Goal: Ask a question

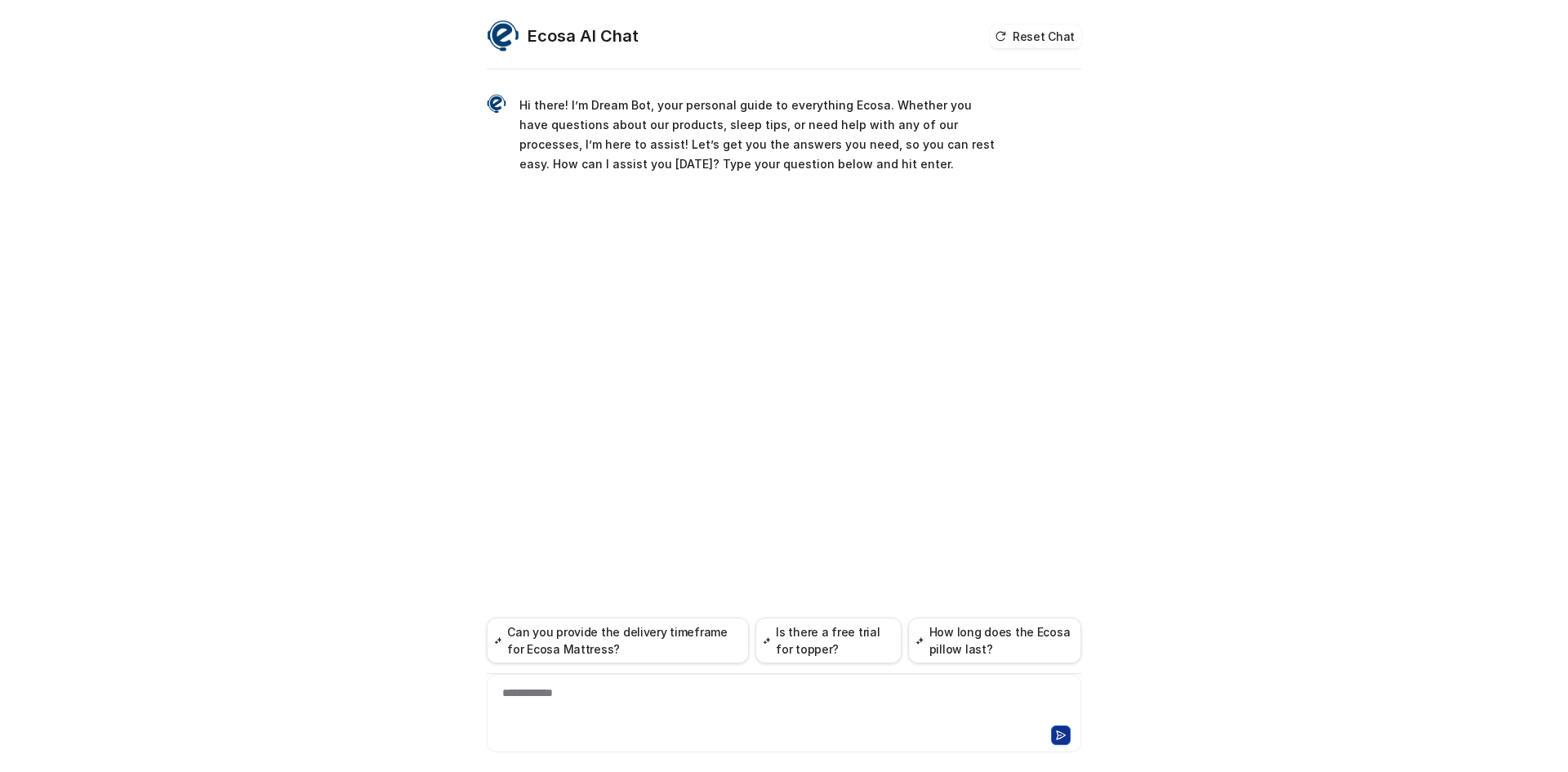
click at [564, 691] on div "**********" at bounding box center [784, 703] width 587 height 37
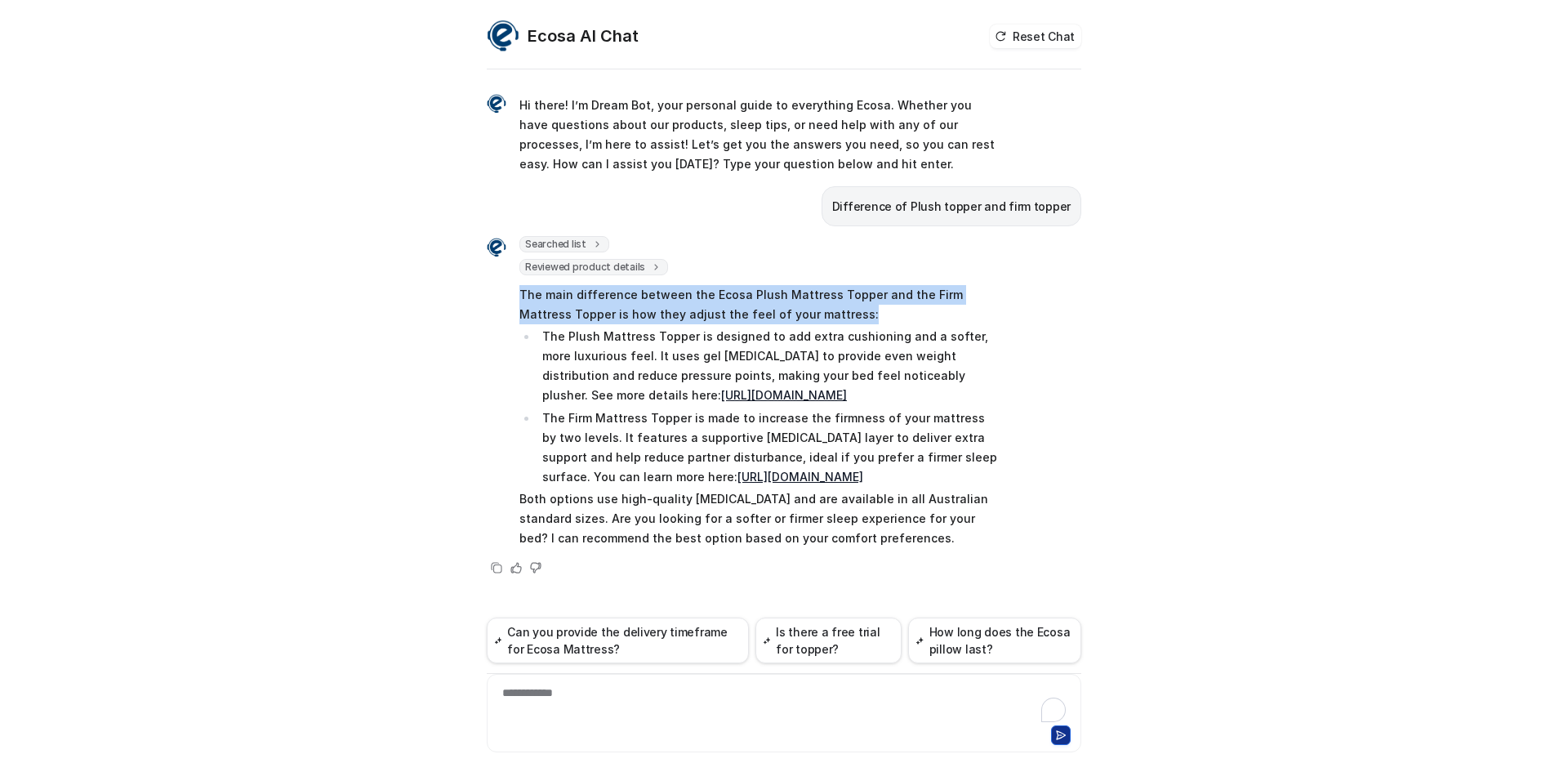
click at [926, 290] on p "The main difference between the Ecosa Plush Mattress Topper and the Firm Mattre…" at bounding box center [758, 305] width 478 height 39
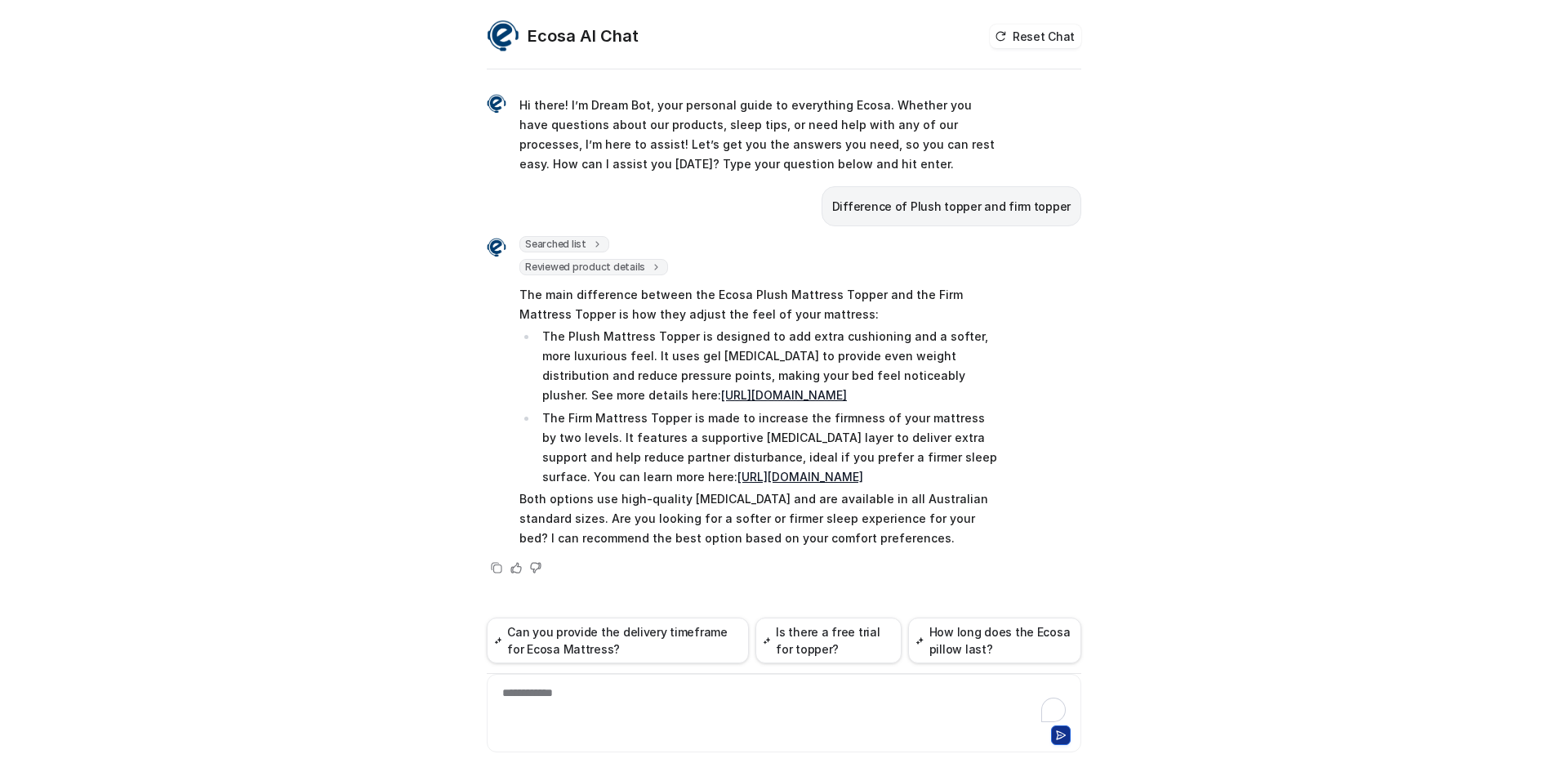
click at [922, 290] on p "The main difference between the Ecosa Plush Mattress Topper and the Firm Mattre…" at bounding box center [758, 305] width 478 height 39
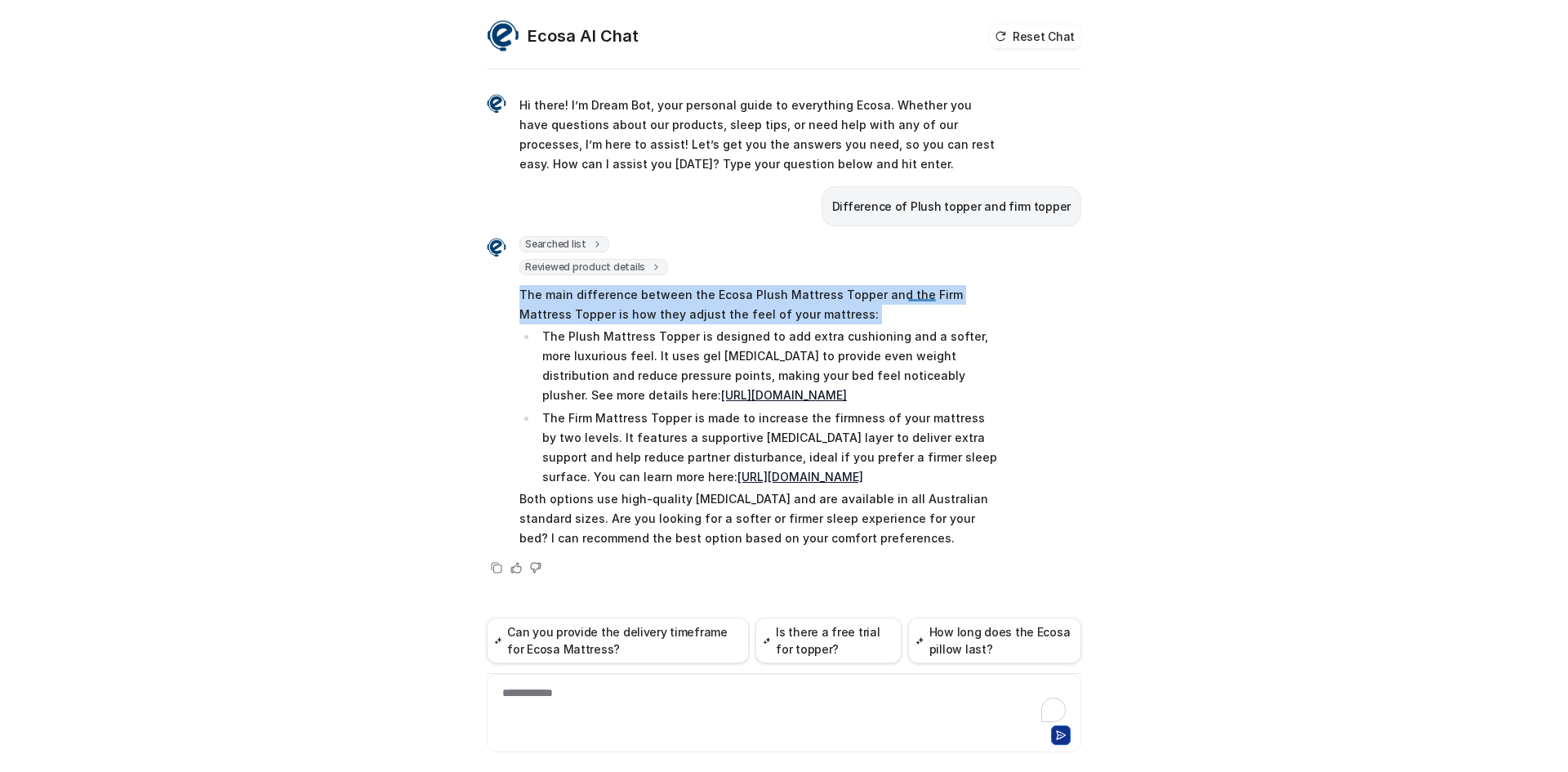
click at [922, 290] on p "The main difference between the Ecosa Plush Mattress Topper and the Firm Mattre…" at bounding box center [758, 305] width 478 height 39
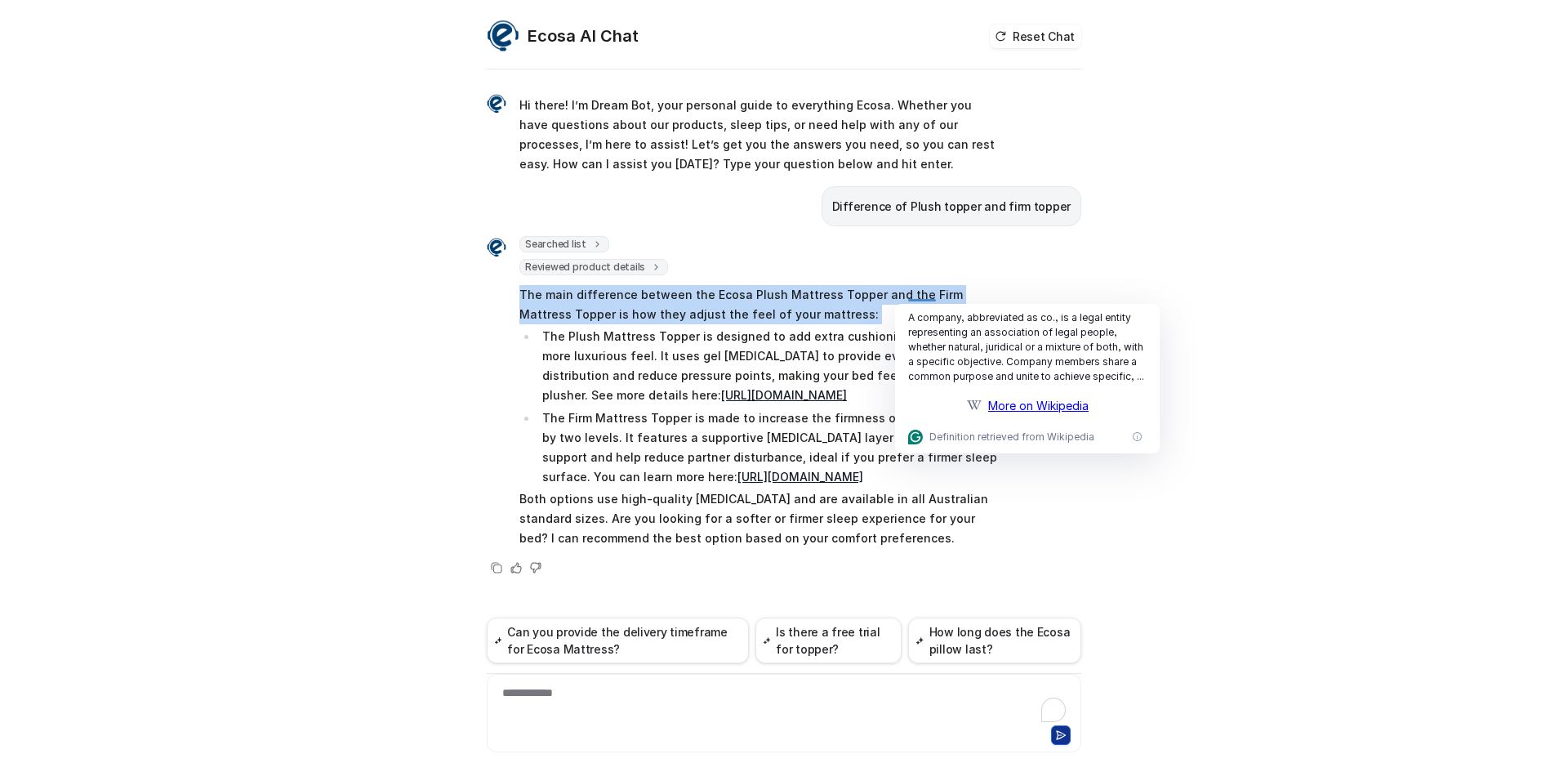
click at [608, 315] on p "The main difference between the Ecosa Plush Mattress Topper and the Firm Mattre…" at bounding box center [758, 305] width 478 height 39
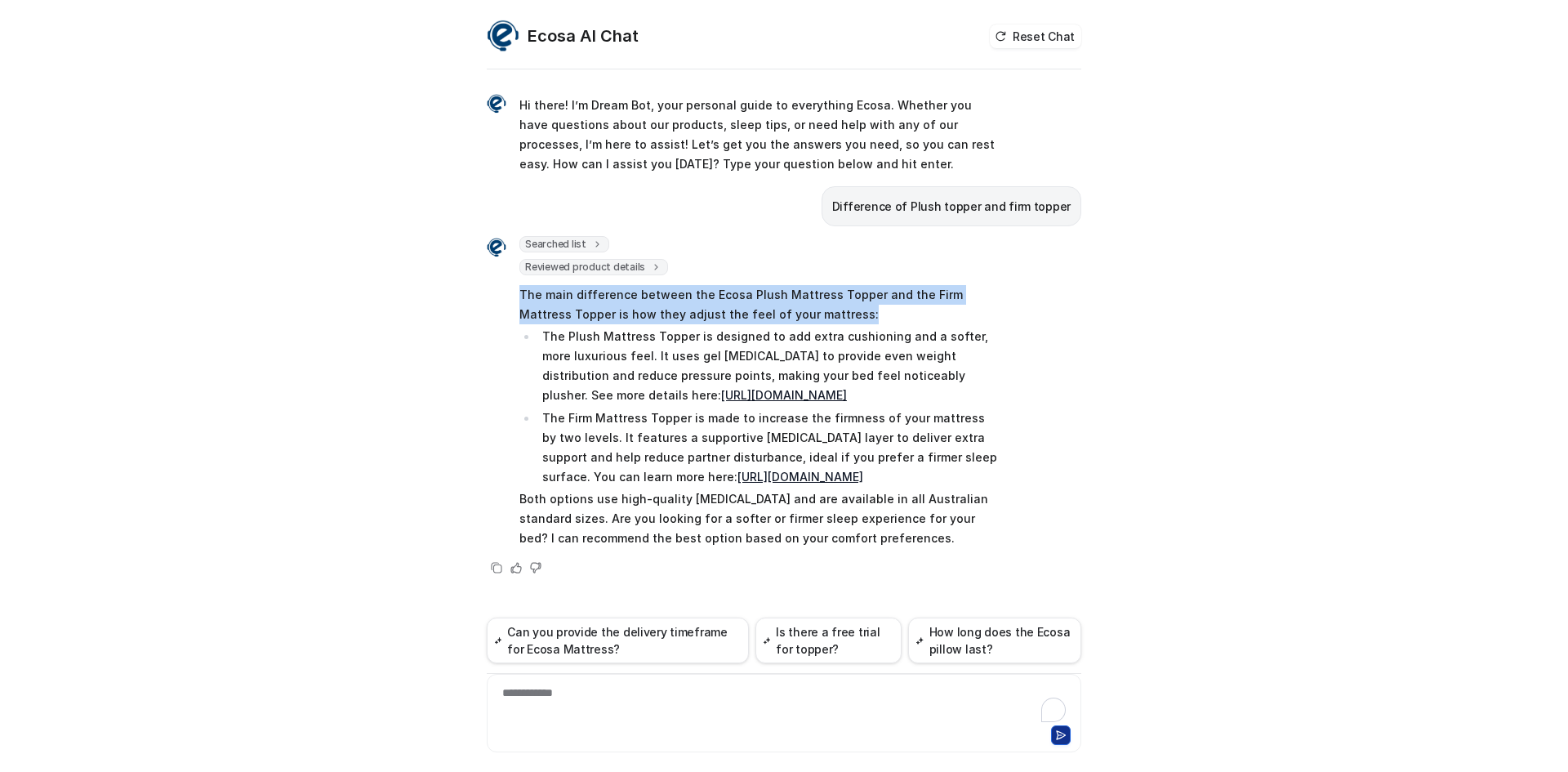
drag, startPoint x: 507, startPoint y: 290, endPoint x: 805, endPoint y: 315, distance: 299.0
click at [805, 315] on div "Searched list url : "https://www.ecosa.com.au/module/ecosafeeds/Feeds?feedid=34…" at bounding box center [741, 393] width 510 height 315
copy p "The main difference between the Ecosa Plush Mattress Topper and the Firm Mattre…"
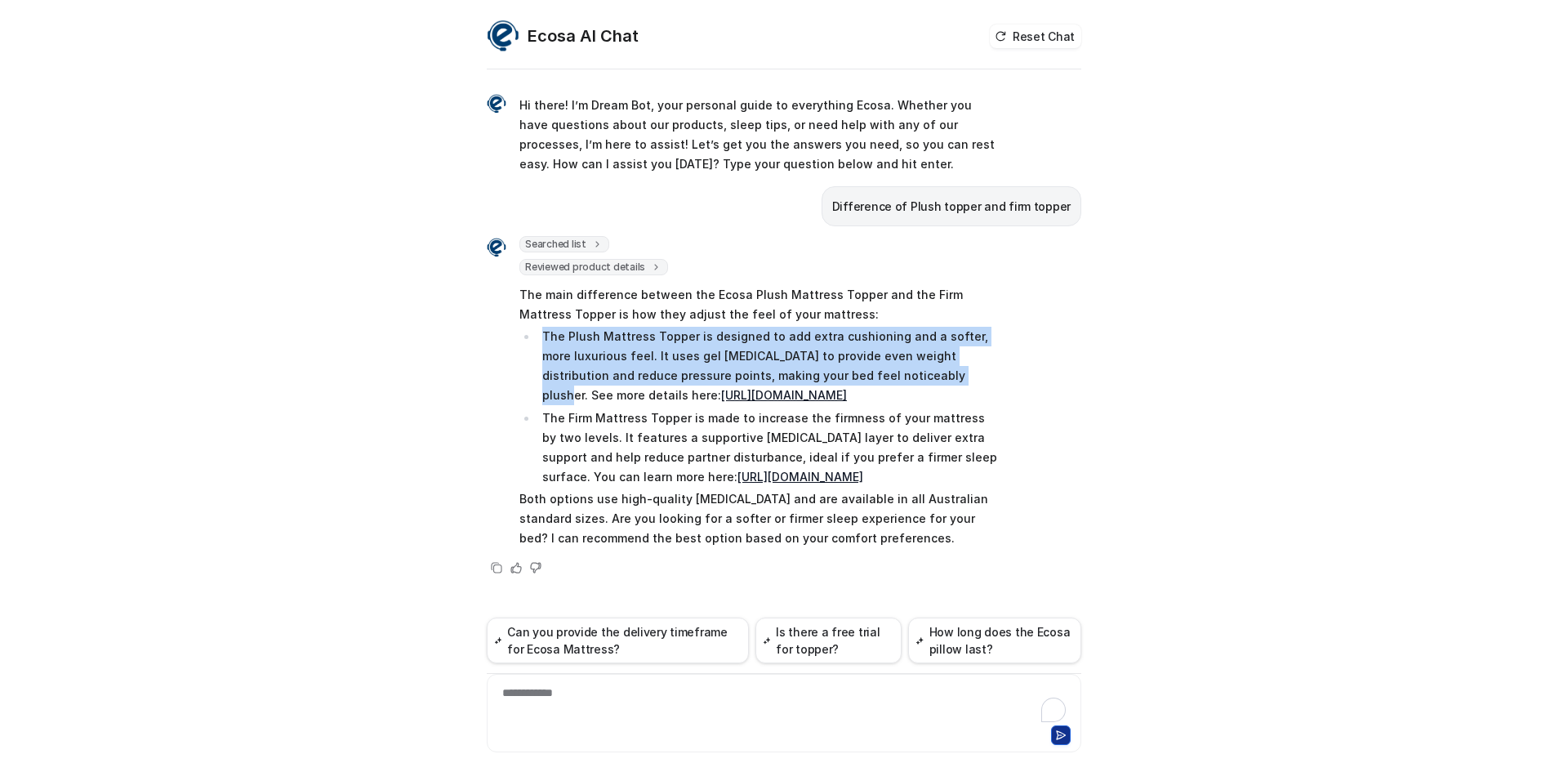
drag, startPoint x: 540, startPoint y: 334, endPoint x: 896, endPoint y: 375, distance: 358.4
click at [896, 375] on li "The Plush Mattress Topper is designed to add extra cushioning and a softer, mor…" at bounding box center [767, 366] width 460 height 78
copy p "The Plush Mattress Topper is designed to add extra cushioning and a softer, mor…"
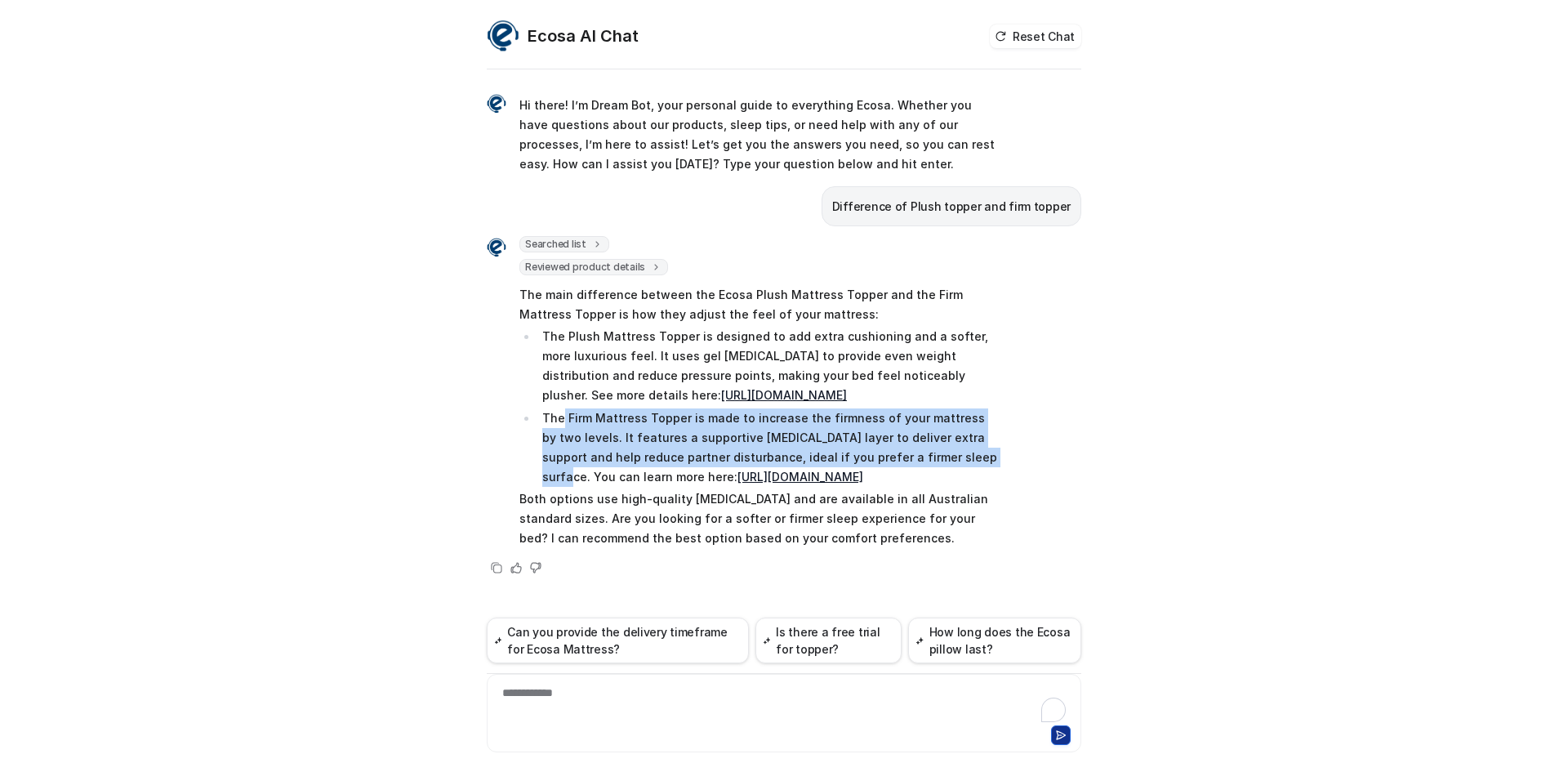
drag, startPoint x: 562, startPoint y: 419, endPoint x: 920, endPoint y: 456, distance: 359.9
click at [920, 456] on p "The Firm Mattress Topper is made to increase the firmness of your mattress by t…" at bounding box center [770, 448] width 455 height 78
copy p "Firm Mattress Topper is made to increase the firmness of your mattress by two l…"
